Goal: Use online tool/utility

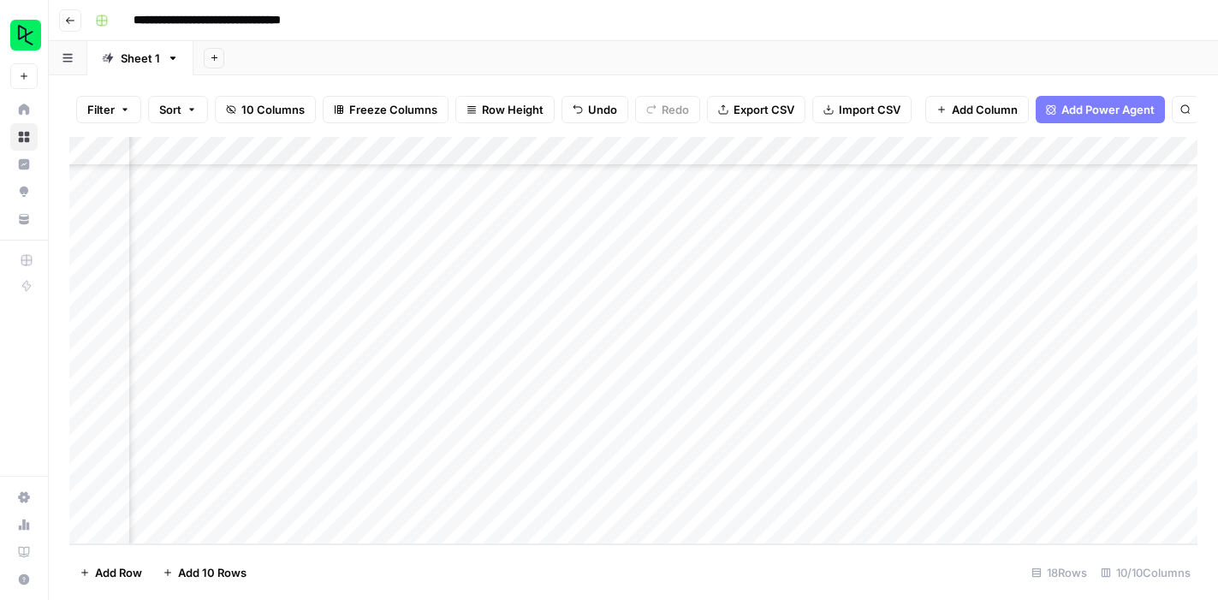
scroll to position [173, 568]
click at [1000, 436] on div "Add Column" at bounding box center [633, 340] width 1128 height 407
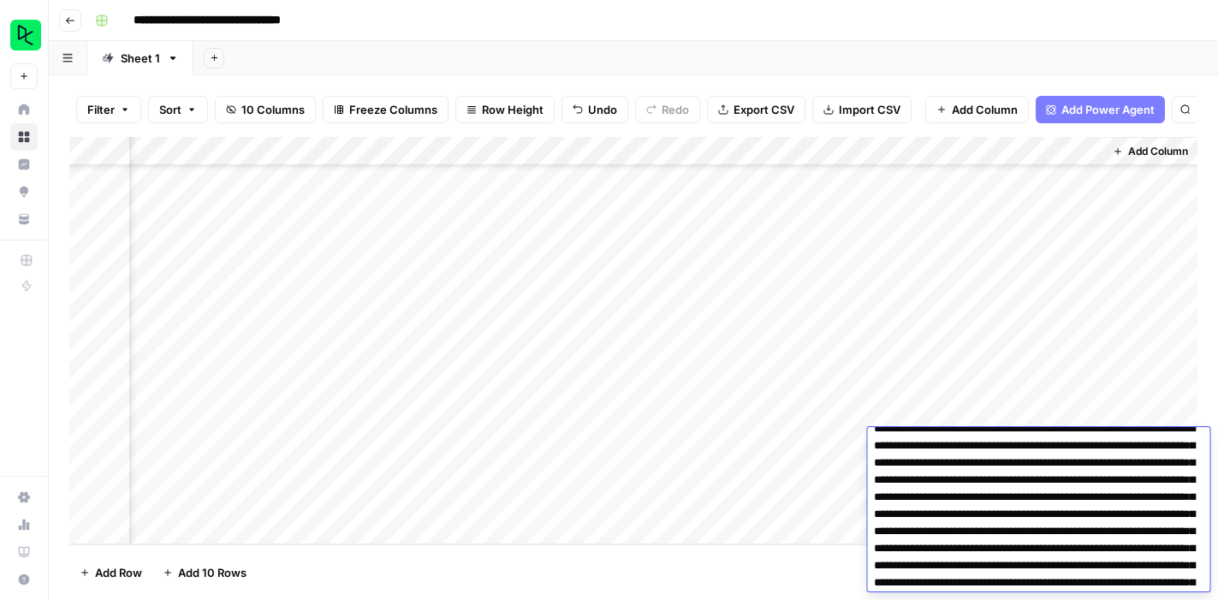
scroll to position [0, 0]
